Goal: Task Accomplishment & Management: Manage account settings

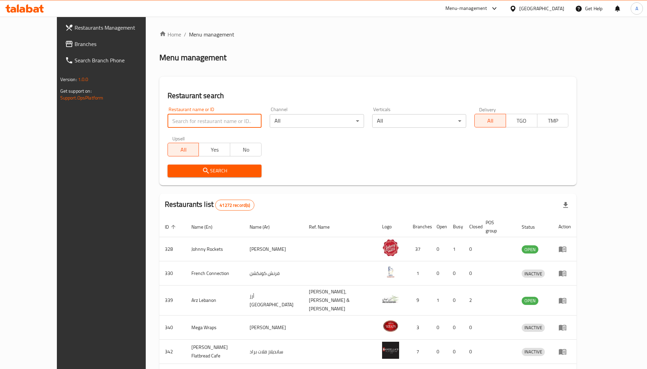
click at [168, 124] on input "search" at bounding box center [215, 121] width 94 height 14
paste input "26805"
click button "Search" at bounding box center [215, 170] width 94 height 13
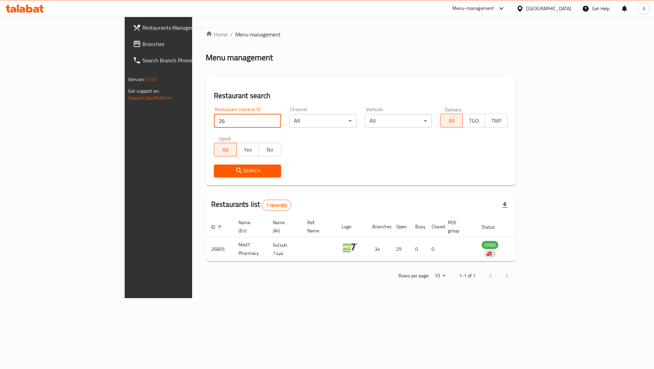
type input "2"
click button "Search" at bounding box center [247, 170] width 67 height 13
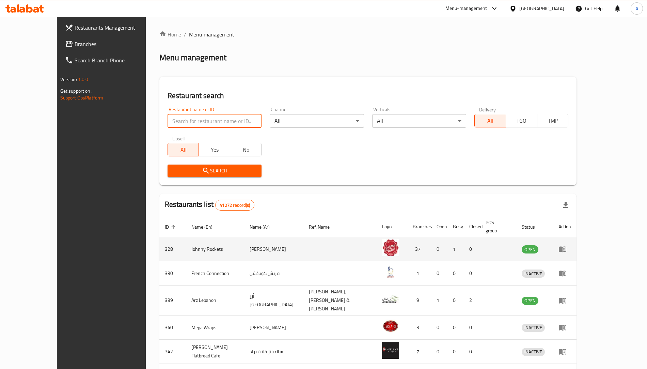
click at [571, 245] on link "enhanced table" at bounding box center [564, 249] width 13 height 8
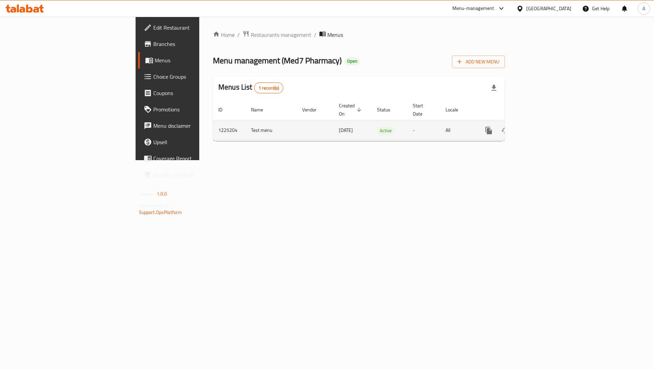
click at [542, 126] on icon "enhanced table" at bounding box center [538, 130] width 8 height 8
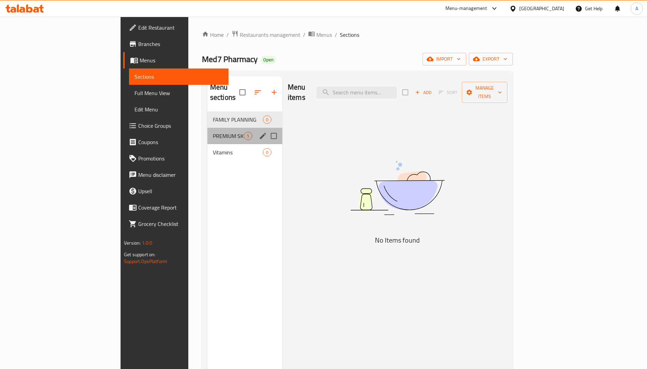
click at [207, 131] on div "PREMIUM SKINCARE 5" at bounding box center [244, 136] width 75 height 16
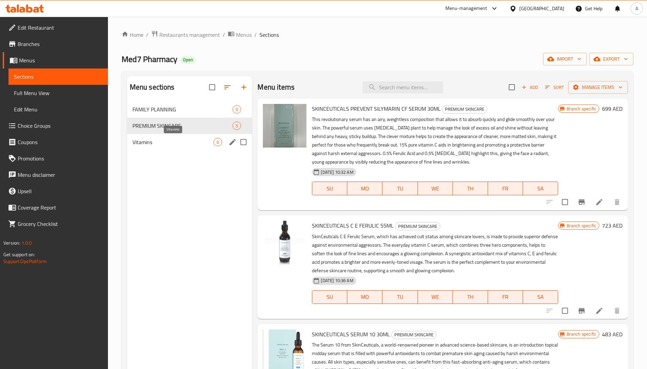
click at [163, 139] on span "Vitamins" at bounding box center [172, 142] width 81 height 8
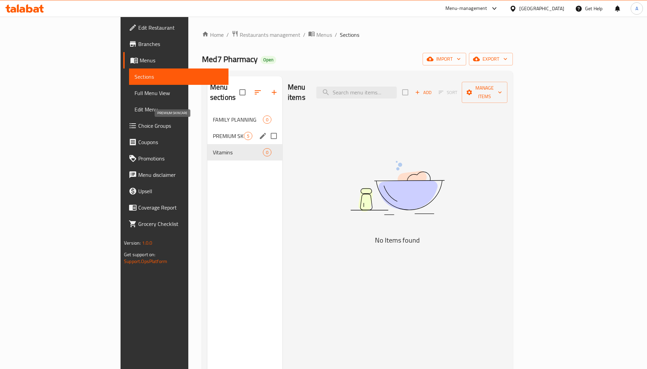
click at [213, 132] on span "PREMIUM SKINCARE" at bounding box center [228, 136] width 31 height 8
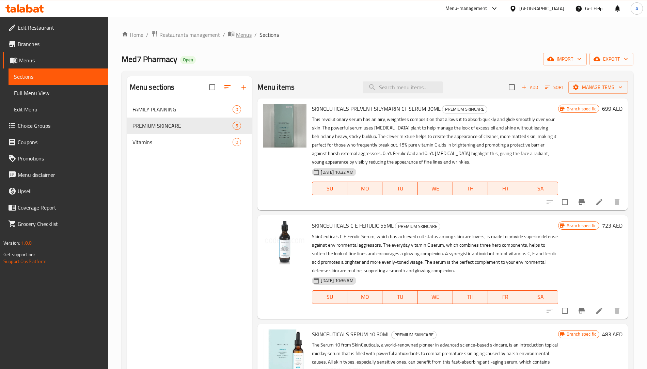
click at [238, 36] on span "Menus" at bounding box center [244, 35] width 16 height 8
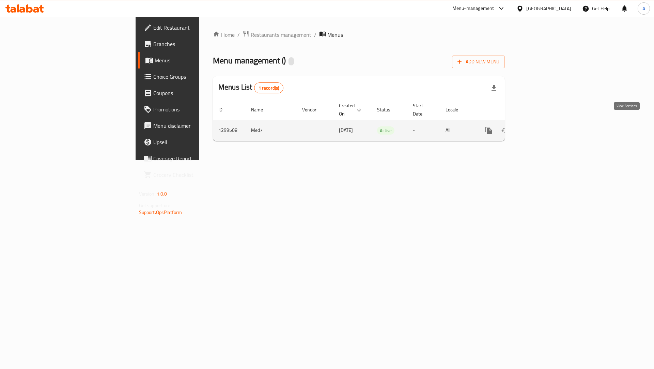
click at [546, 123] on link "enhanced table" at bounding box center [537, 130] width 16 height 16
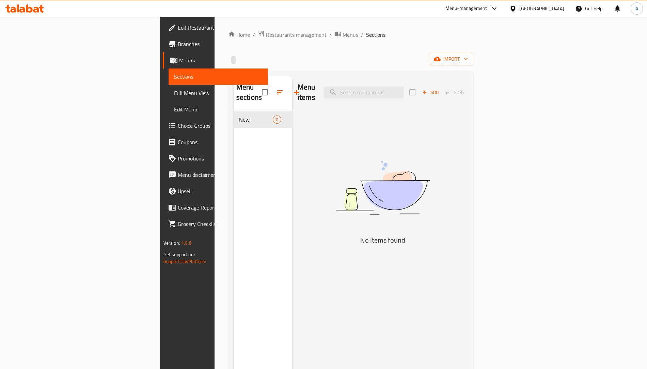
click at [440, 90] on span "Add" at bounding box center [430, 93] width 18 height 8
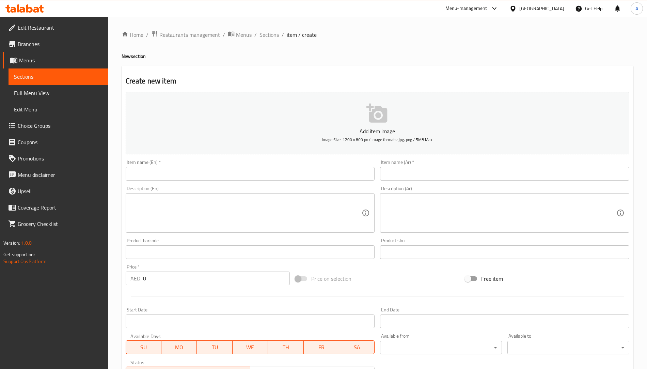
click at [225, 170] on input "text" at bounding box center [250, 174] width 249 height 14
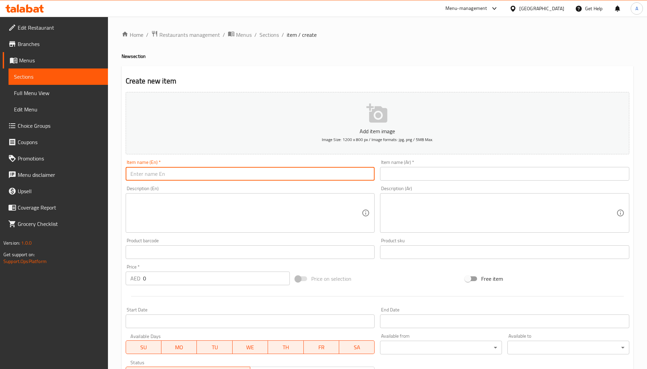
type input "test"
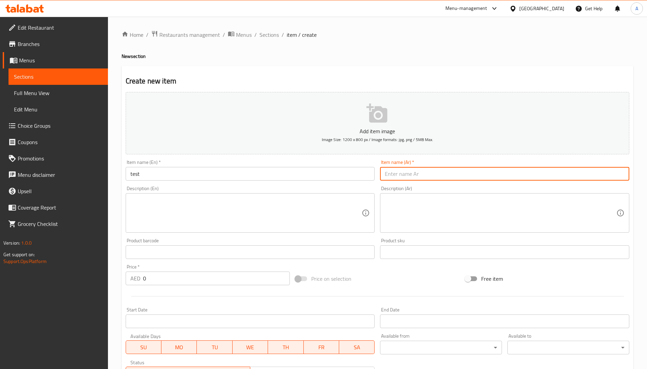
click at [386, 175] on input "text" at bounding box center [504, 174] width 249 height 14
type input "فحص"
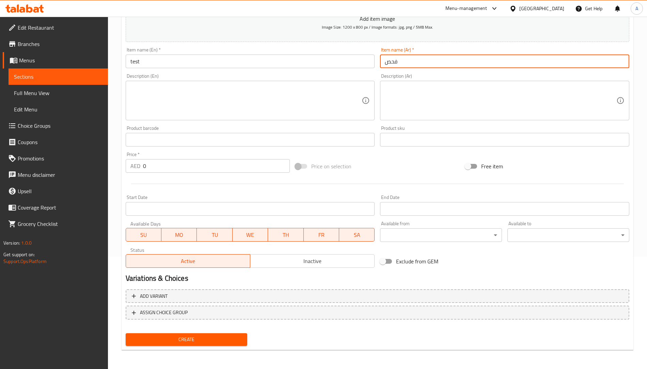
click at [209, 346] on div "Create" at bounding box center [186, 339] width 127 height 18
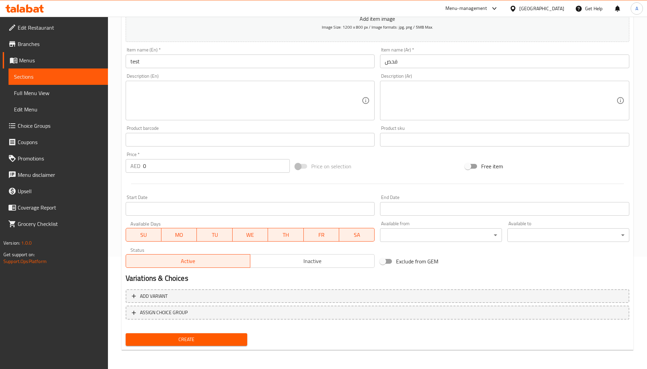
click at [208, 340] on span "Create" at bounding box center [186, 339] width 111 height 9
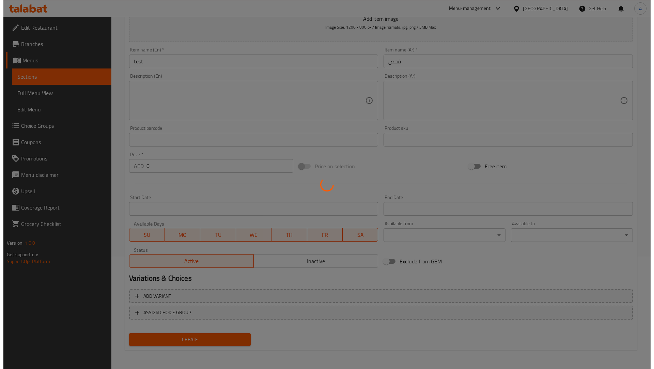
scroll to position [0, 0]
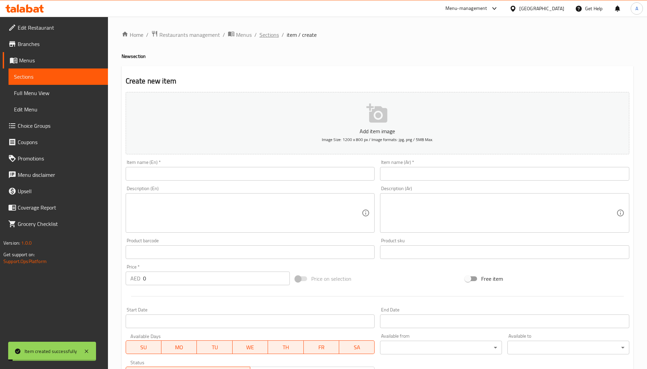
click at [268, 32] on span "Sections" at bounding box center [268, 35] width 19 height 8
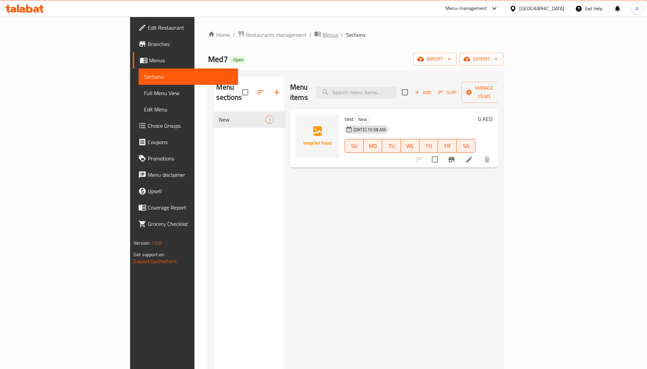
click at [322, 33] on span "Menus" at bounding box center [330, 35] width 16 height 8
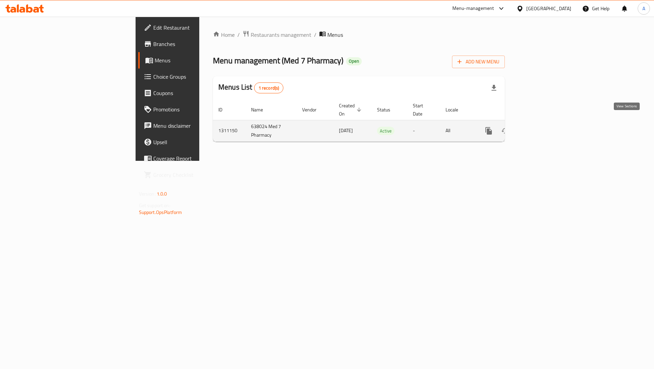
click at [542, 127] on icon "enhanced table" at bounding box center [538, 131] width 8 height 8
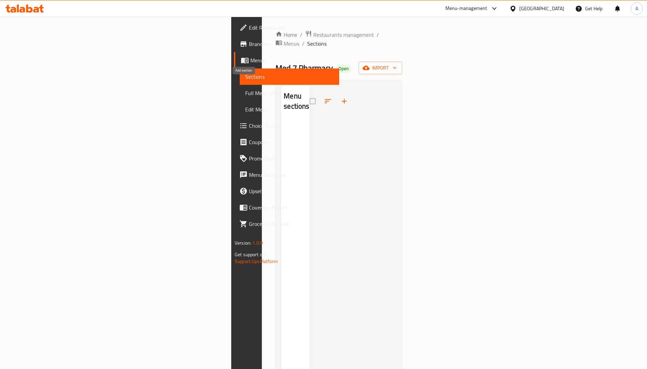
click at [340, 97] on icon "button" at bounding box center [344, 101] width 8 height 8
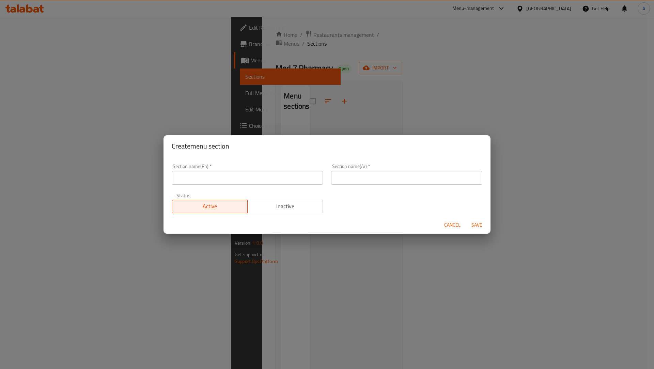
click at [234, 177] on input "text" at bounding box center [247, 178] width 151 height 14
type input "Med7 Pharmacy"
click at [338, 174] on input "text" at bounding box center [406, 178] width 151 height 14
type input "فحص"
click at [479, 222] on span "Save" at bounding box center [477, 225] width 16 height 9
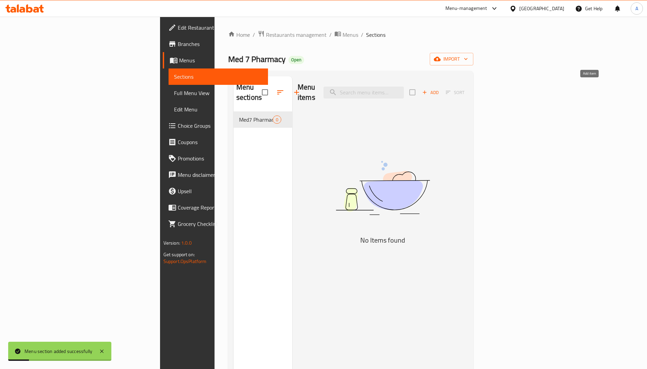
click at [428, 89] on icon "button" at bounding box center [425, 92] width 6 height 6
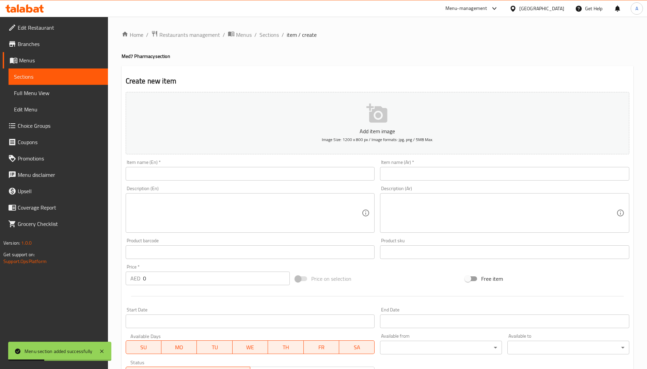
click at [211, 172] on input "text" at bounding box center [250, 174] width 249 height 14
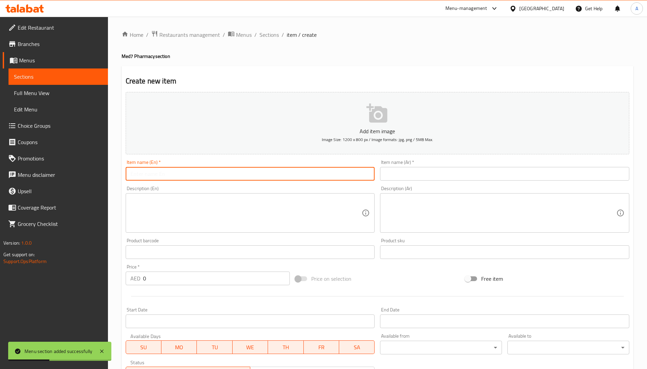
type input "test"
click at [387, 173] on input "text" at bounding box center [504, 174] width 249 height 14
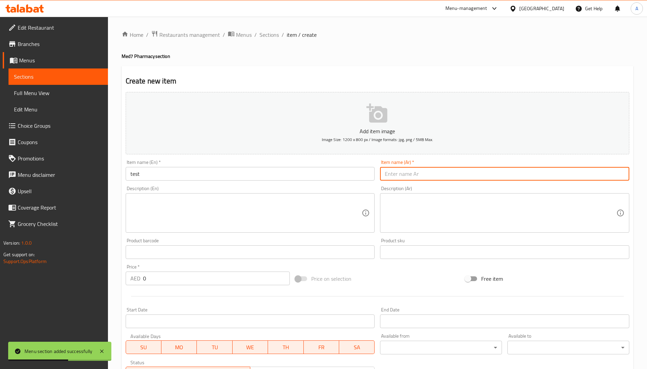
type input "فحص"
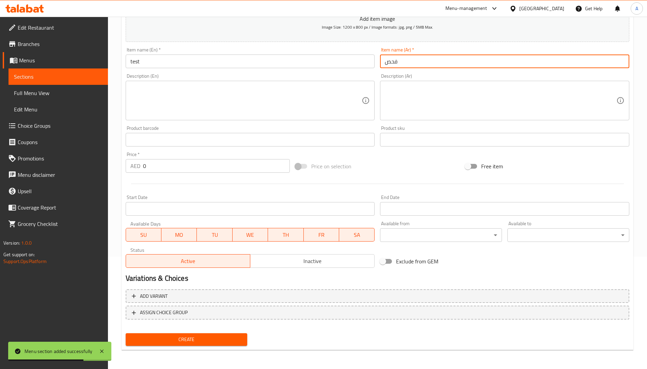
click at [192, 338] on span "Create" at bounding box center [186, 339] width 111 height 9
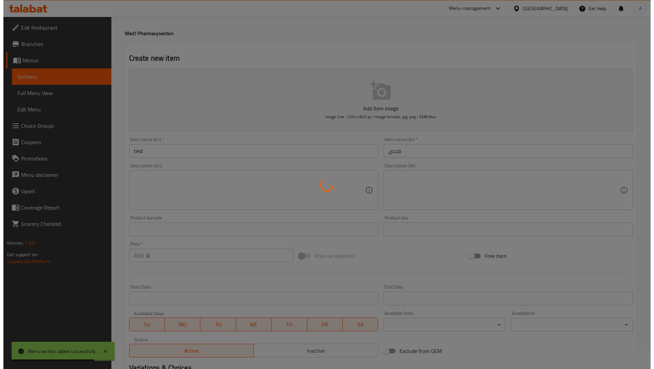
scroll to position [0, 0]
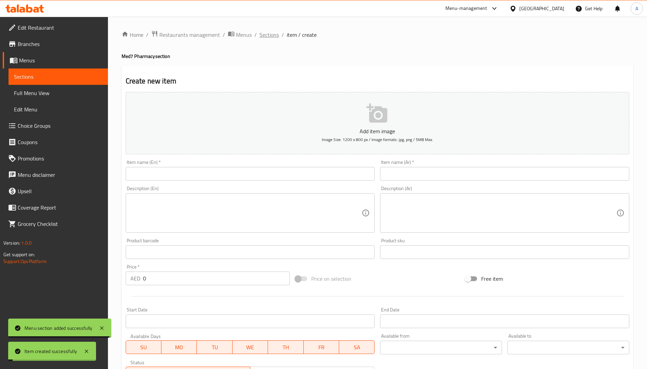
click at [265, 36] on span "Sections" at bounding box center [268, 35] width 19 height 8
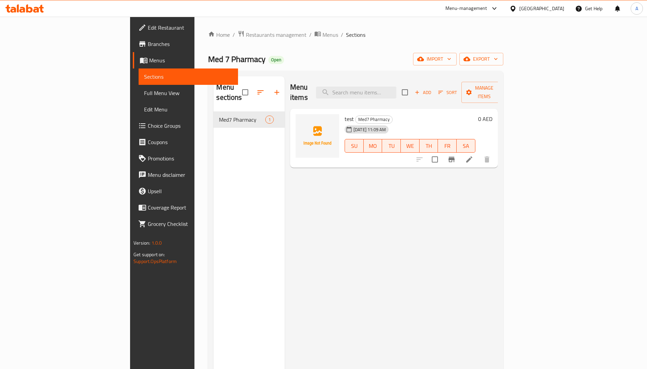
click at [236, 43] on div "Home / Restaurants management / Menus / Sections Med 7 Pharmacy Open import exp…" at bounding box center [355, 240] width 295 height 420
click at [322, 37] on span "Menus" at bounding box center [330, 35] width 16 height 8
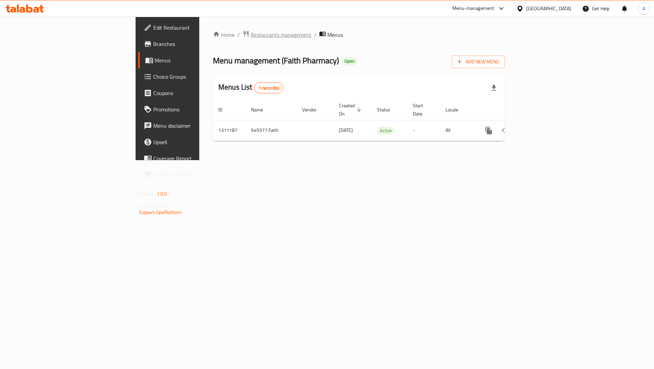
click at [251, 33] on span "Restaurants management" at bounding box center [281, 35] width 61 height 8
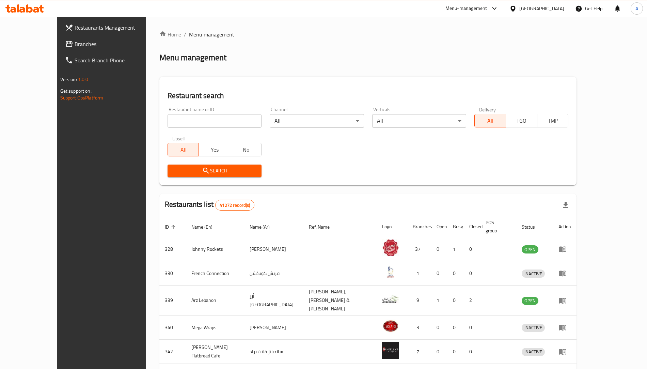
click at [175, 117] on input "search" at bounding box center [215, 121] width 94 height 14
click at [60, 48] on link "Branches" at bounding box center [112, 44] width 105 height 16
